Goal: Task Accomplishment & Management: Complete application form

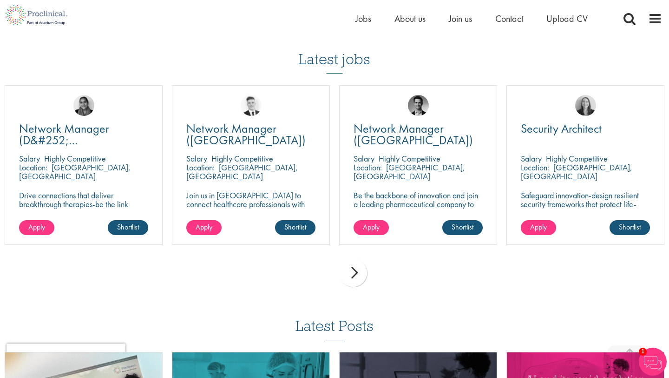
scroll to position [625, 0]
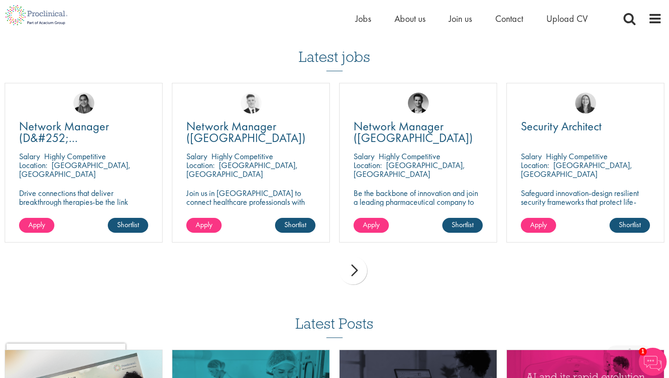
click at [348, 272] on div "next" at bounding box center [353, 270] width 28 height 28
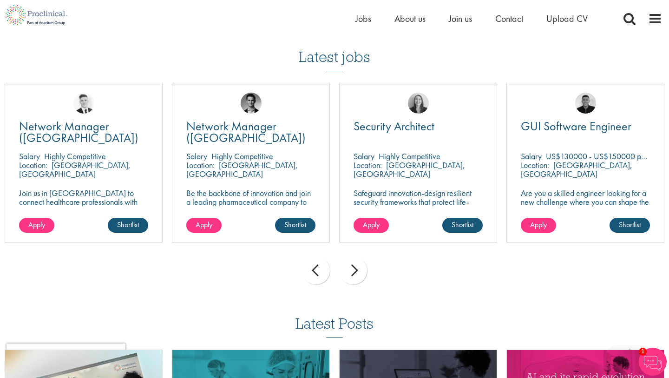
click at [360, 274] on div "next" at bounding box center [353, 270] width 28 height 28
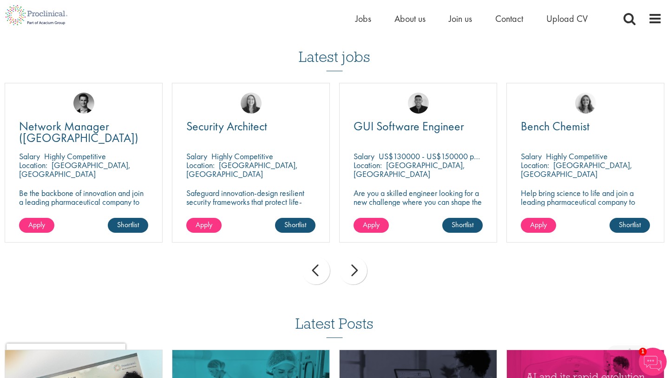
click at [359, 274] on div "next" at bounding box center [353, 270] width 28 height 28
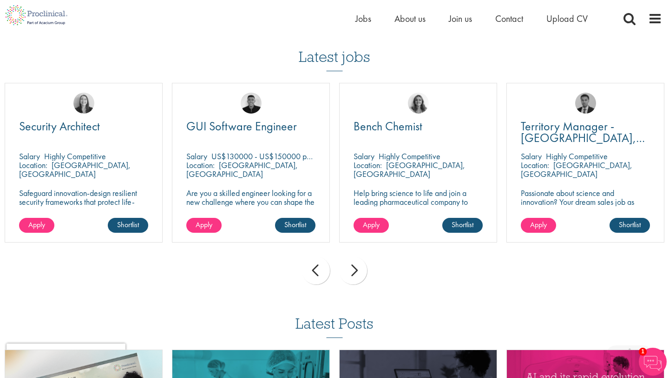
click at [359, 274] on div "next" at bounding box center [353, 270] width 28 height 28
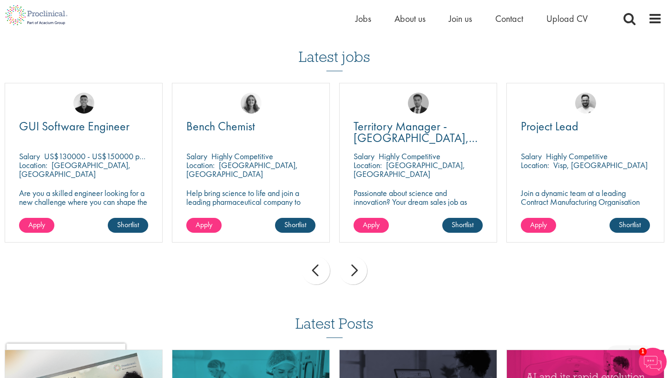
click at [359, 274] on div "next" at bounding box center [353, 270] width 28 height 28
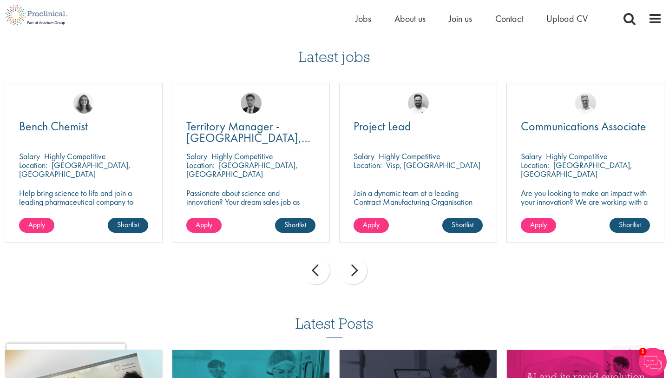
click at [352, 270] on div "next" at bounding box center [353, 270] width 28 height 28
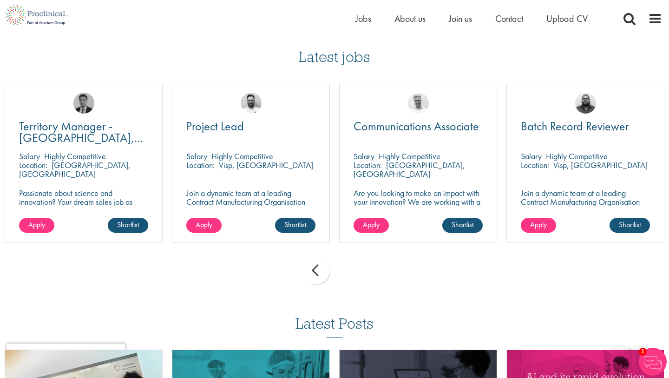
click at [352, 270] on div "prev next" at bounding box center [334, 272] width 669 height 40
click at [351, 270] on div "prev next" at bounding box center [334, 272] width 669 height 40
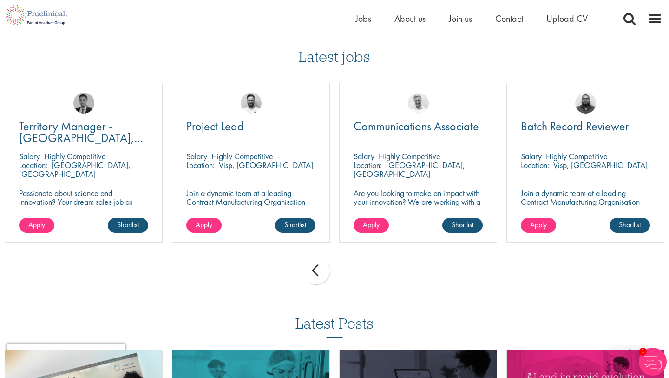
click at [351, 270] on div "prev next" at bounding box center [334, 272] width 669 height 40
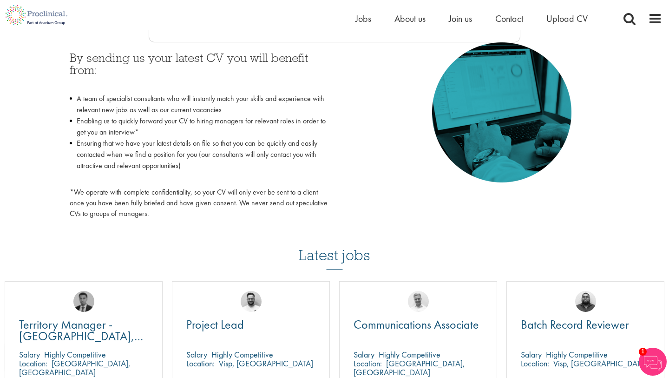
scroll to position [0, 0]
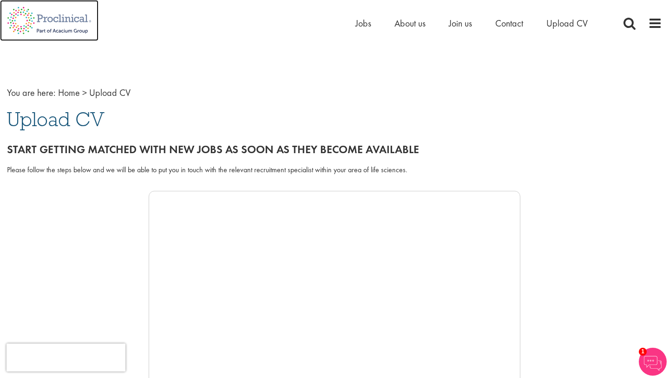
click at [55, 14] on img at bounding box center [49, 20] width 99 height 41
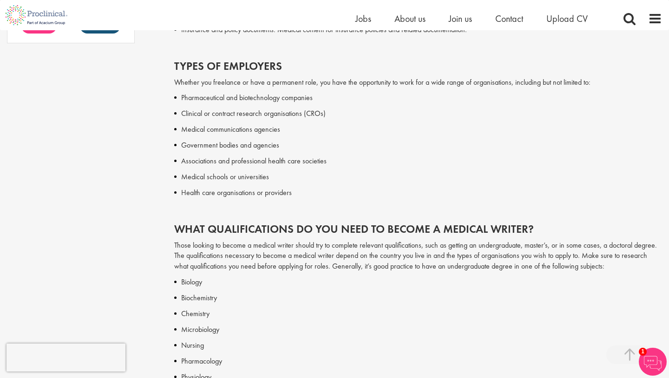
scroll to position [848, 0]
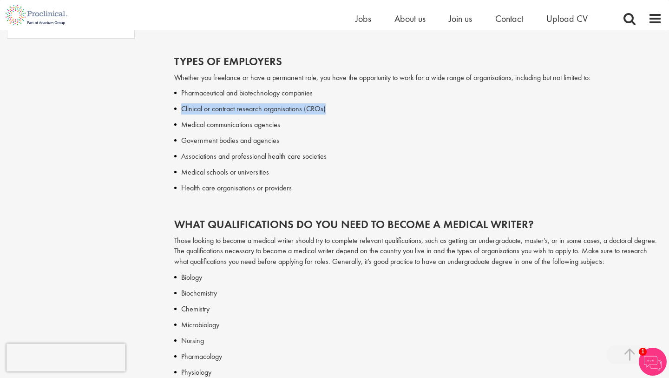
drag, startPoint x: 181, startPoint y: 108, endPoint x: 325, endPoint y: 106, distance: 144.1
click at [325, 106] on p "Clinical or contract research organisations (CROs)" at bounding box center [421, 108] width 481 height 11
